Goal: Information Seeking & Learning: Learn about a topic

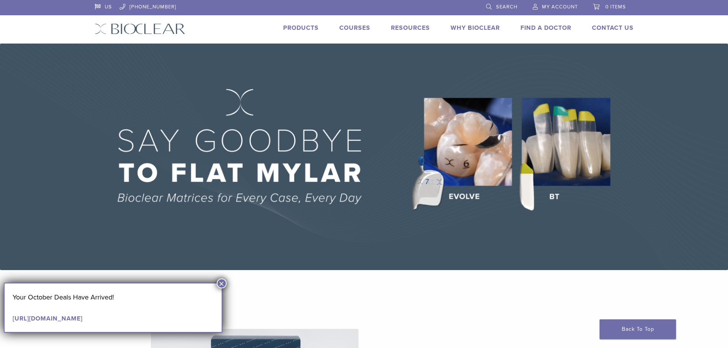
click at [306, 26] on link "Products" at bounding box center [301, 28] width 36 height 8
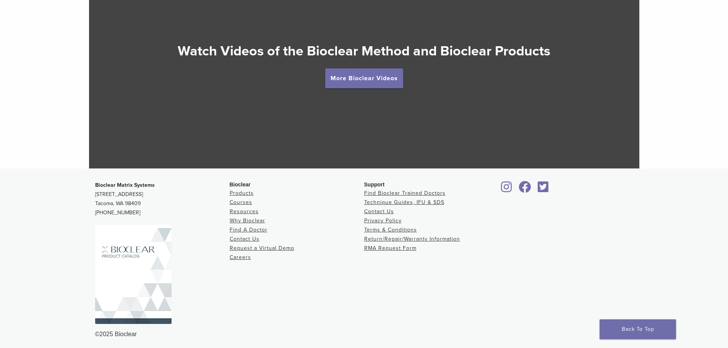
scroll to position [1443, 0]
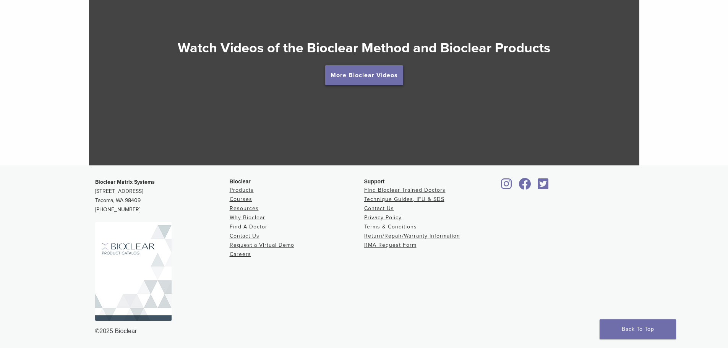
click at [365, 66] on link "More Bioclear Videos" at bounding box center [364, 75] width 78 height 20
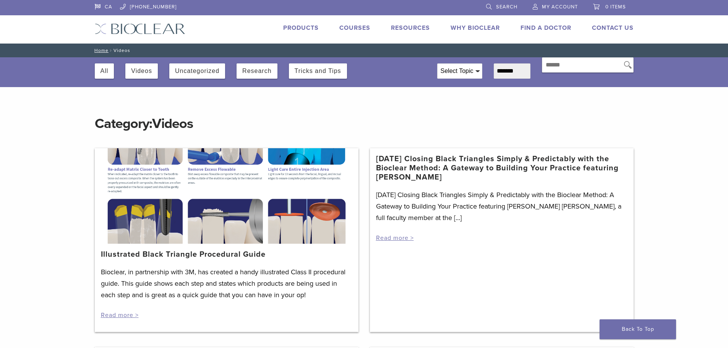
click at [531, 303] on div "3/19/2021 Closing Black Triangles Simply & Predictably with the Bioclear Method…" at bounding box center [502, 240] width 264 height 184
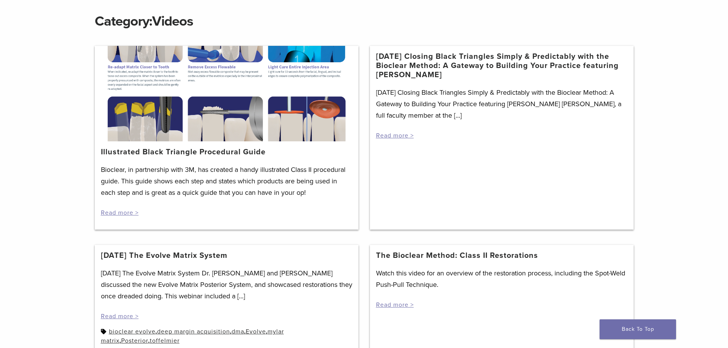
scroll to position [115, 0]
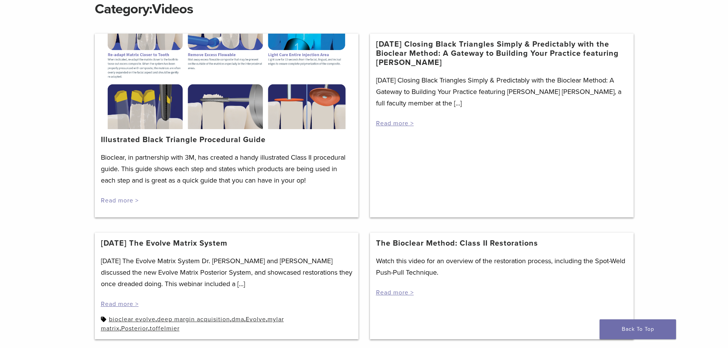
click at [135, 203] on link "Read more >" at bounding box center [120, 201] width 38 height 8
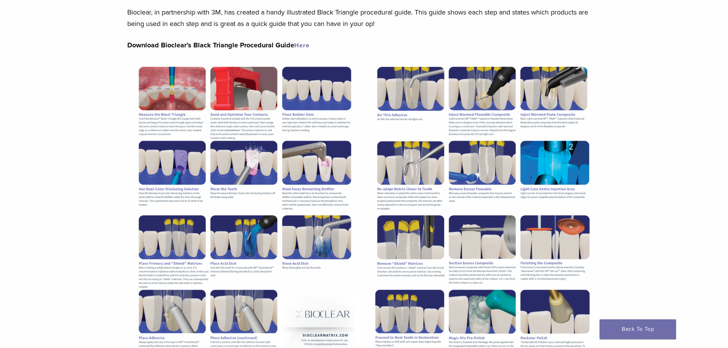
scroll to position [76, 0]
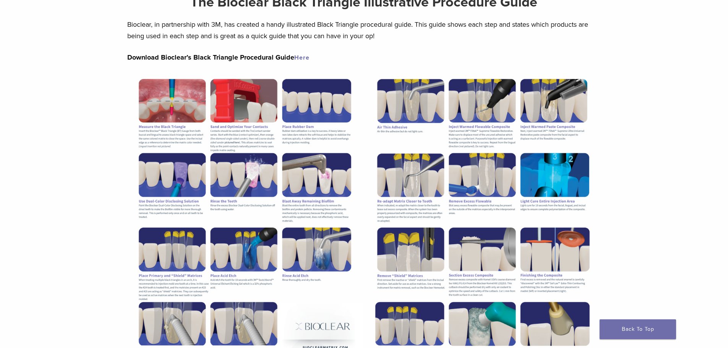
click at [302, 58] on link "Here" at bounding box center [301, 58] width 15 height 8
